Goal: Navigation & Orientation: Understand site structure

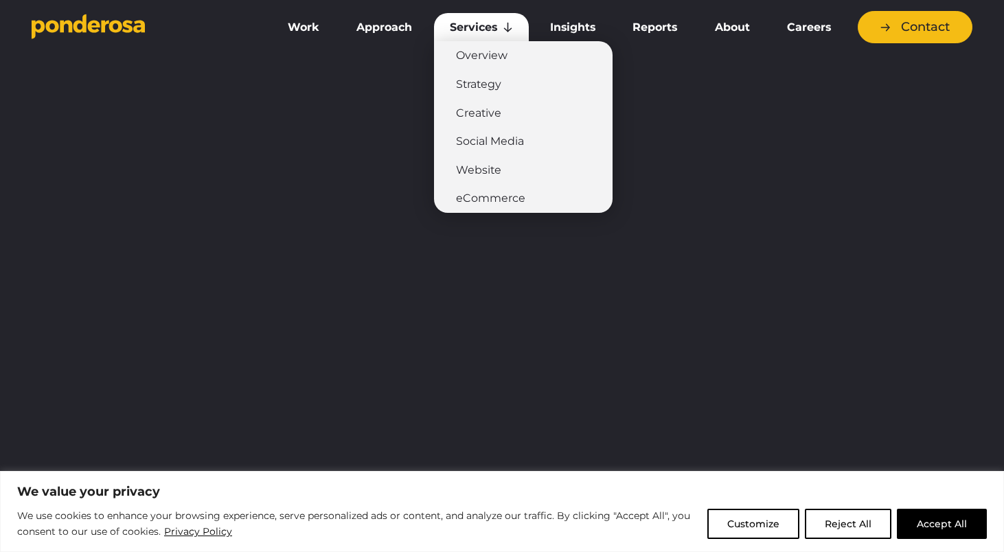
click at [477, 28] on link "Services" at bounding box center [481, 27] width 95 height 29
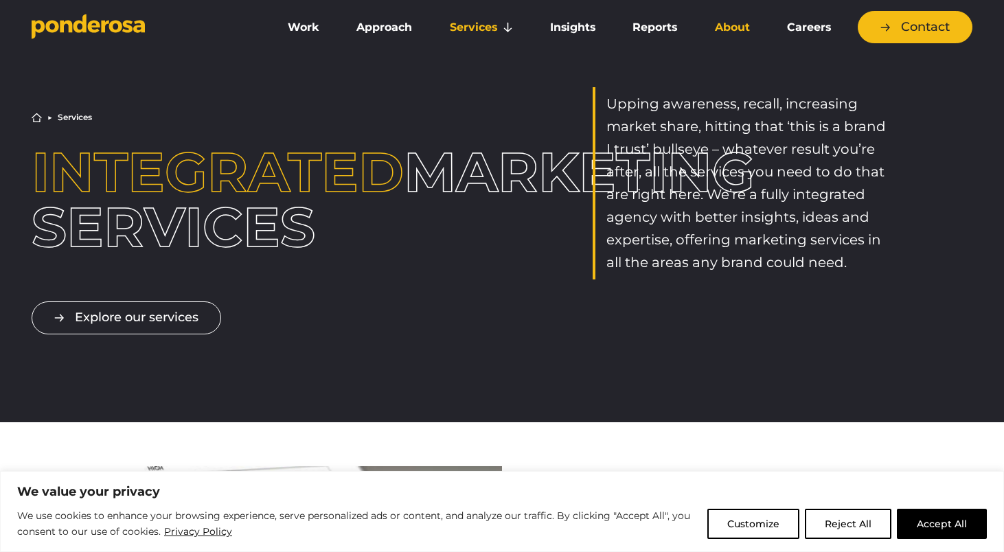
click at [737, 25] on link "About" at bounding box center [731, 27] width 67 height 29
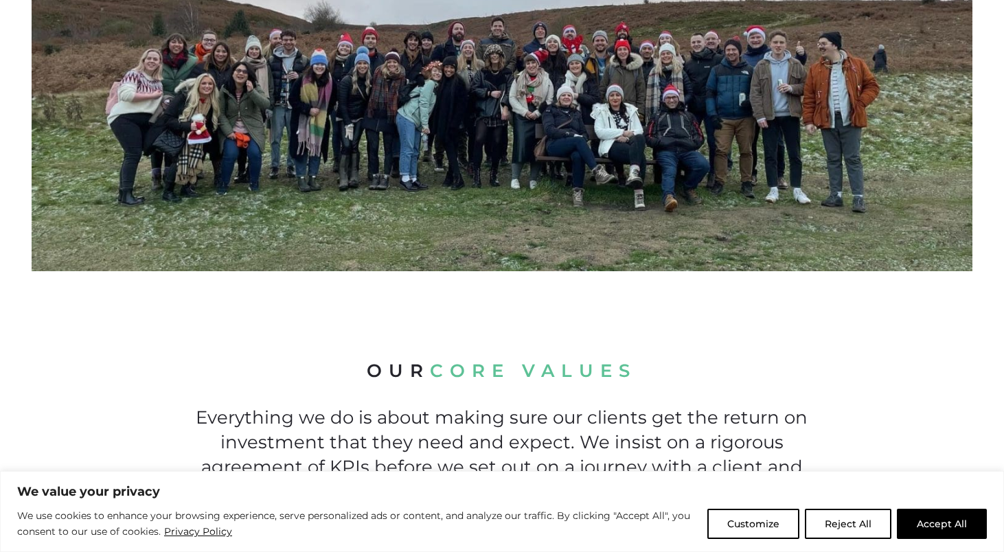
scroll to position [830, 0]
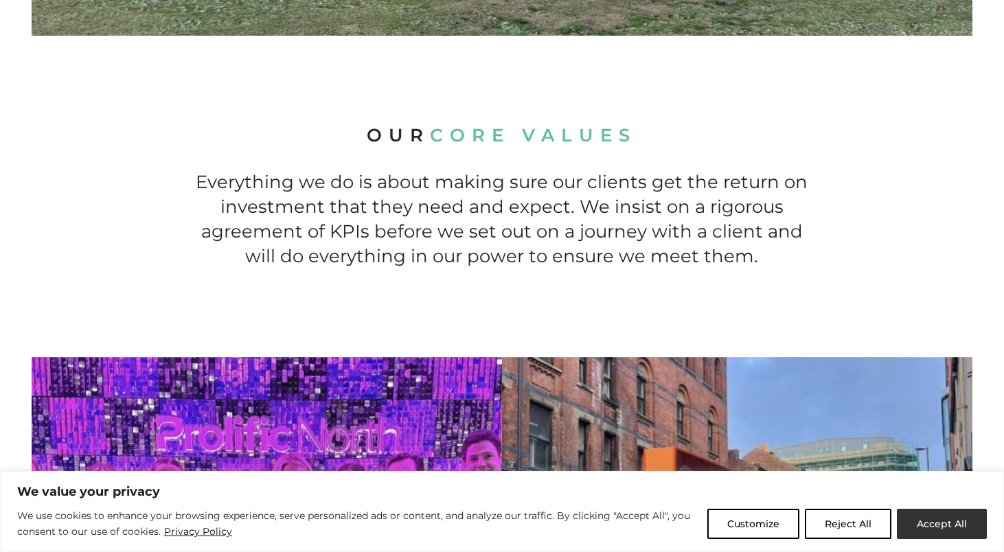
click at [932, 520] on button "Accept All" at bounding box center [942, 524] width 90 height 30
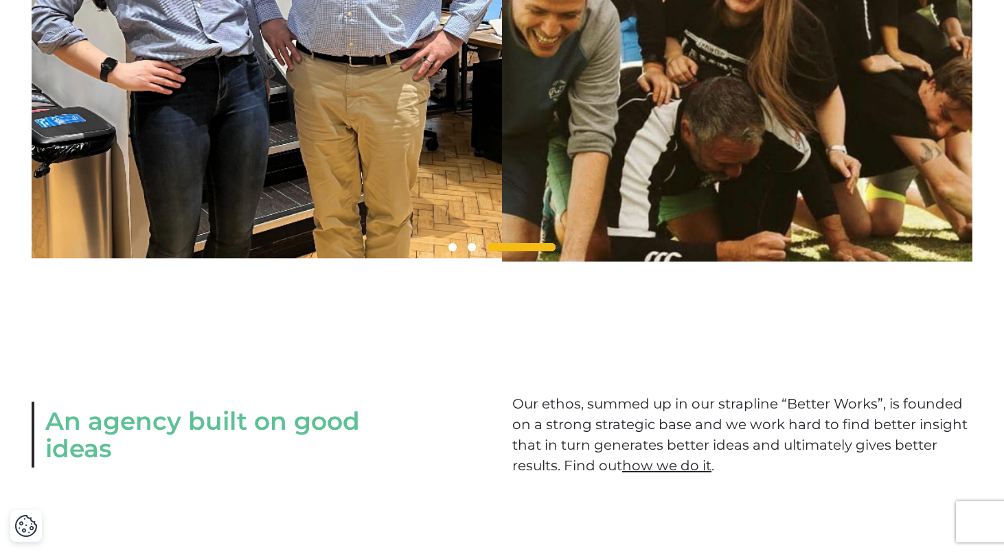
scroll to position [1466, 0]
